Goal: Transaction & Acquisition: Download file/media

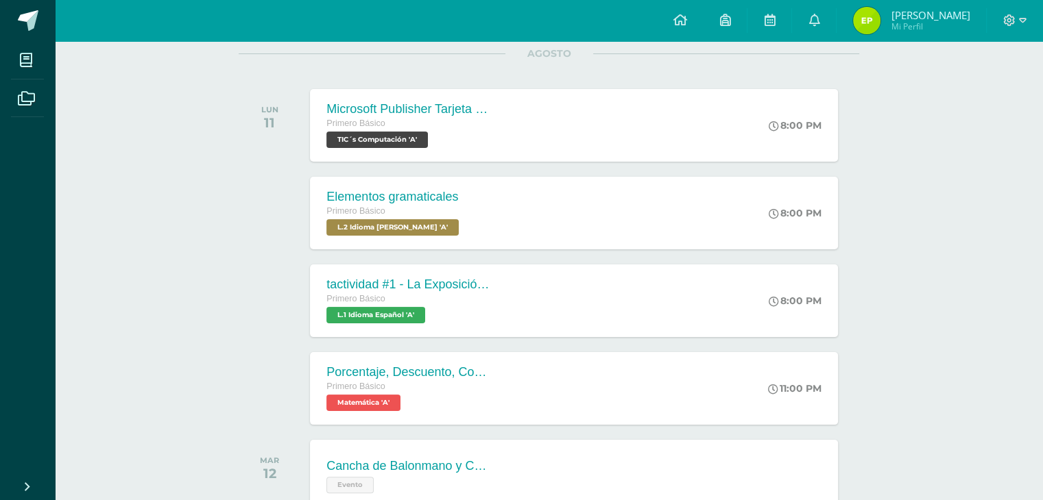
scroll to position [190, 0]
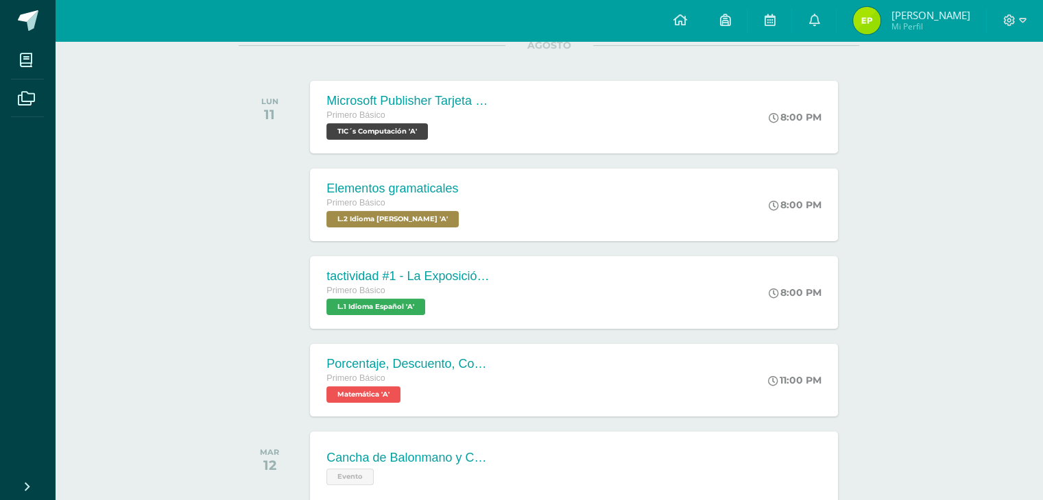
drag, startPoint x: 1046, startPoint y: 38, endPoint x: 1038, endPoint y: 143, distance: 105.2
click at [1038, 143] on html "Mis cursos Archivos Cerrar panel Artes Industriales Primero Básico "A" Artes Pl…" at bounding box center [521, 244] width 1043 height 869
click at [680, 300] on div "tactividad #1 - La Exposición Oral Primero Básico L.1 Idioma Español 'A' 8:00 P…" at bounding box center [574, 292] width 533 height 73
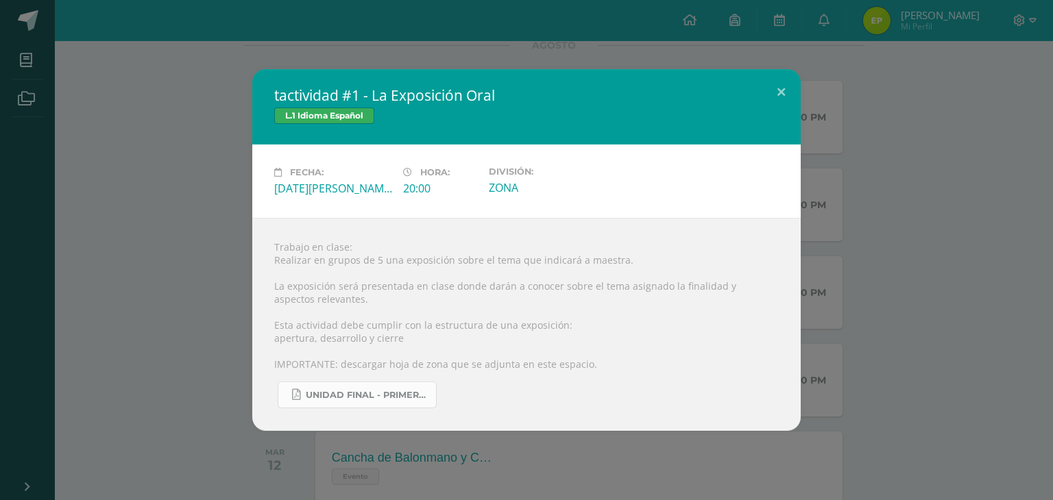
click at [408, 391] on span "UNIDAD FINAL - PRIMERO BASICO A-B-C -.pdf" at bounding box center [367, 395] width 123 height 11
click at [152, 116] on div "tactividad #1 - La Exposición Oral L.1 Idioma Español Fecha: [DATE][PERSON_NAME…" at bounding box center [526, 250] width 1042 height 362
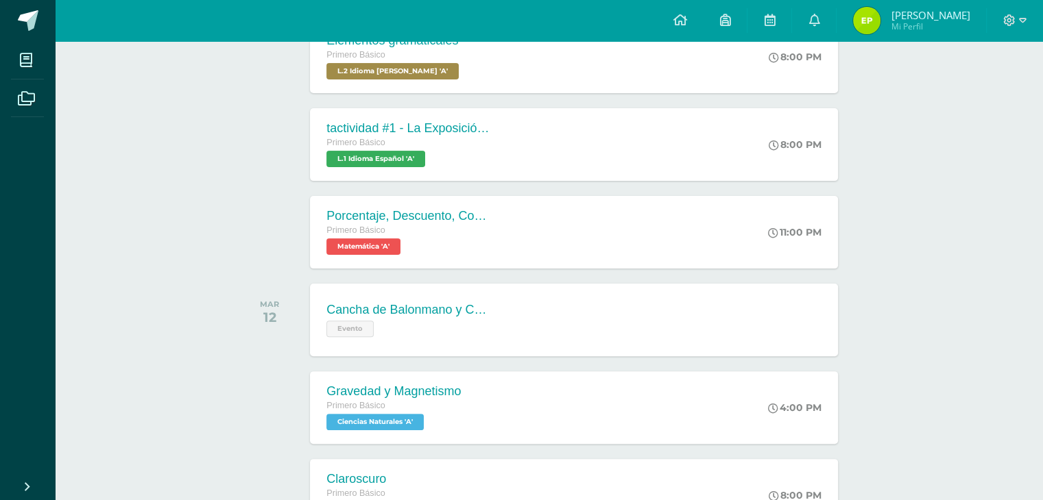
scroll to position [359, 0]
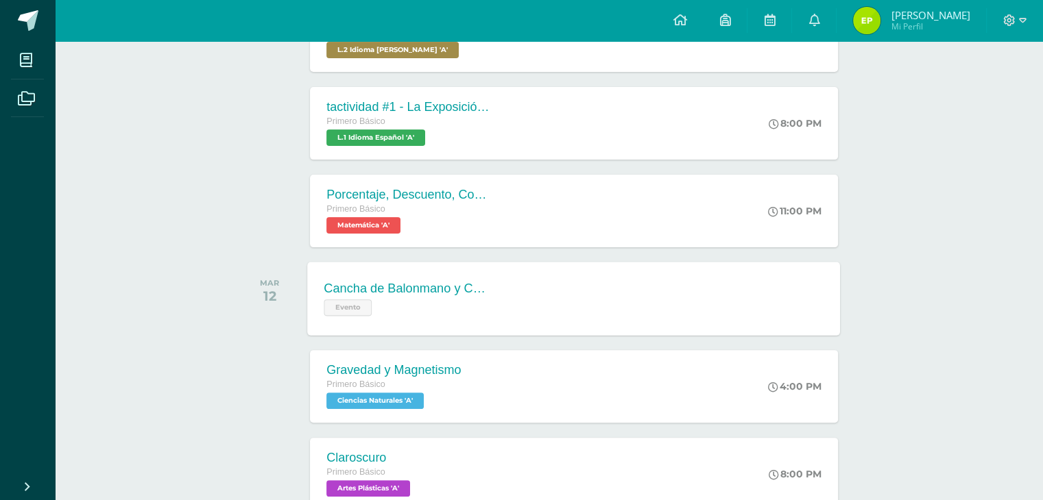
click at [595, 280] on div "Cancha de Balonmano y Contenido Evento Cancha de Balonmano y Contenido Evento C…" at bounding box center [574, 298] width 533 height 73
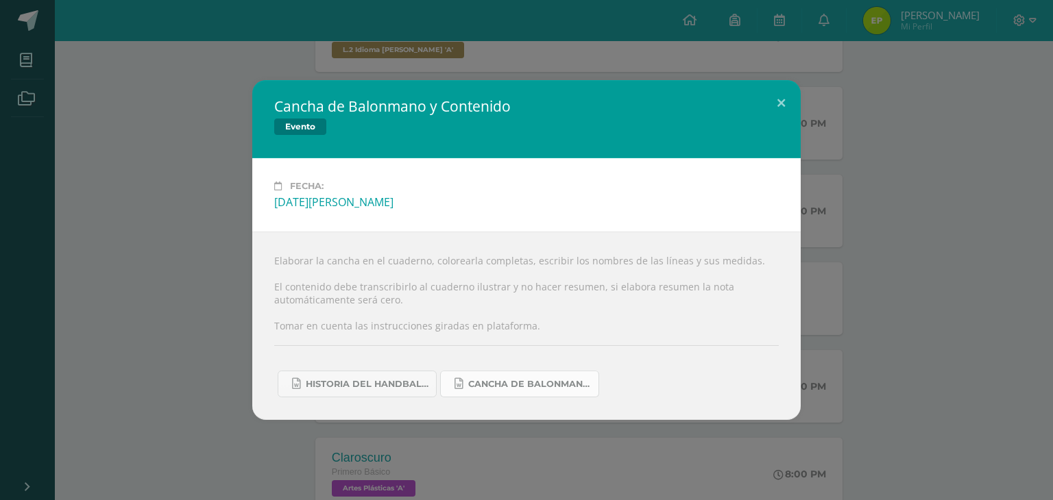
click at [505, 393] on link "Cancha de Balonmano.docx" at bounding box center [519, 384] width 159 height 27
click at [372, 381] on span "Historia del handball.docx" at bounding box center [367, 384] width 123 height 11
click at [890, 106] on div "Cancha de Balonmano y Contenido Evento Fecha: [DATE][PERSON_NAME] Elaborar la c…" at bounding box center [526, 250] width 1042 height 340
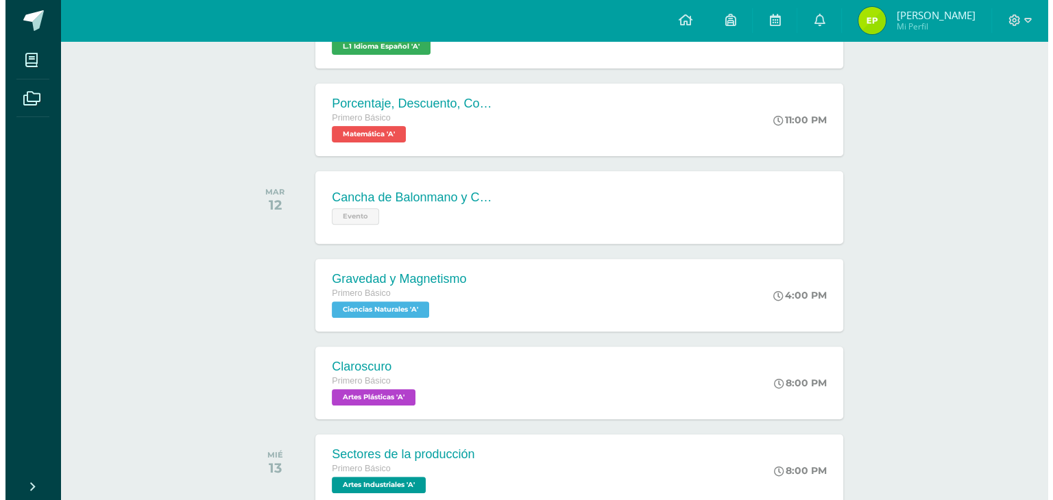
scroll to position [459, 0]
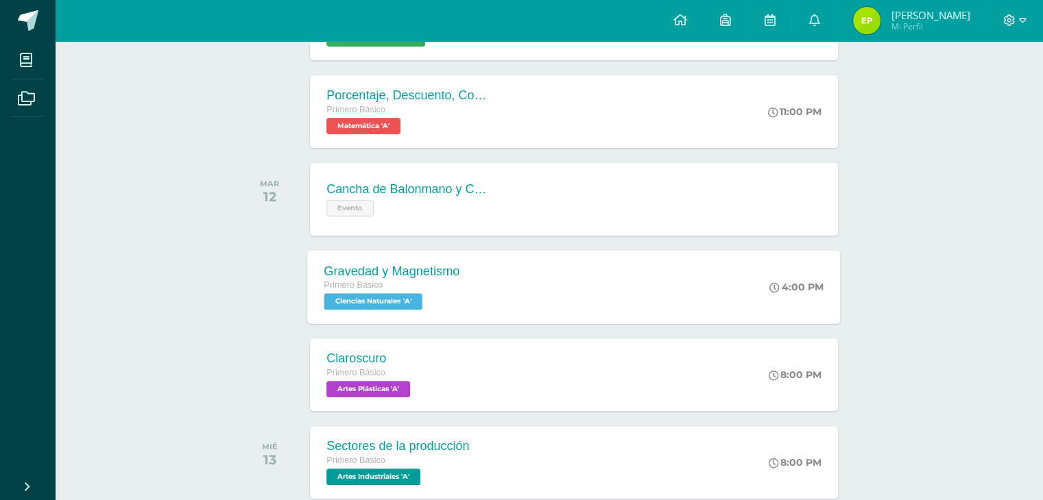
click at [581, 311] on div "Gravedad y Magnetismo Primero Básico Ciencias Naturales 'A' 4:00 PM Gravedad y …" at bounding box center [574, 286] width 533 height 73
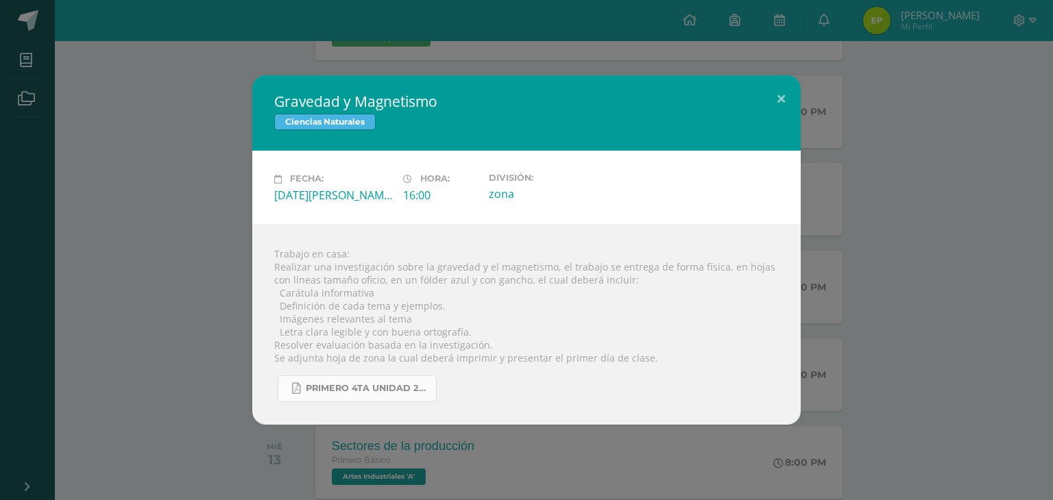
click at [327, 391] on span "primero 4ta unidad 2025.pdf" at bounding box center [367, 388] width 123 height 11
